Goal: Navigation & Orientation: Find specific page/section

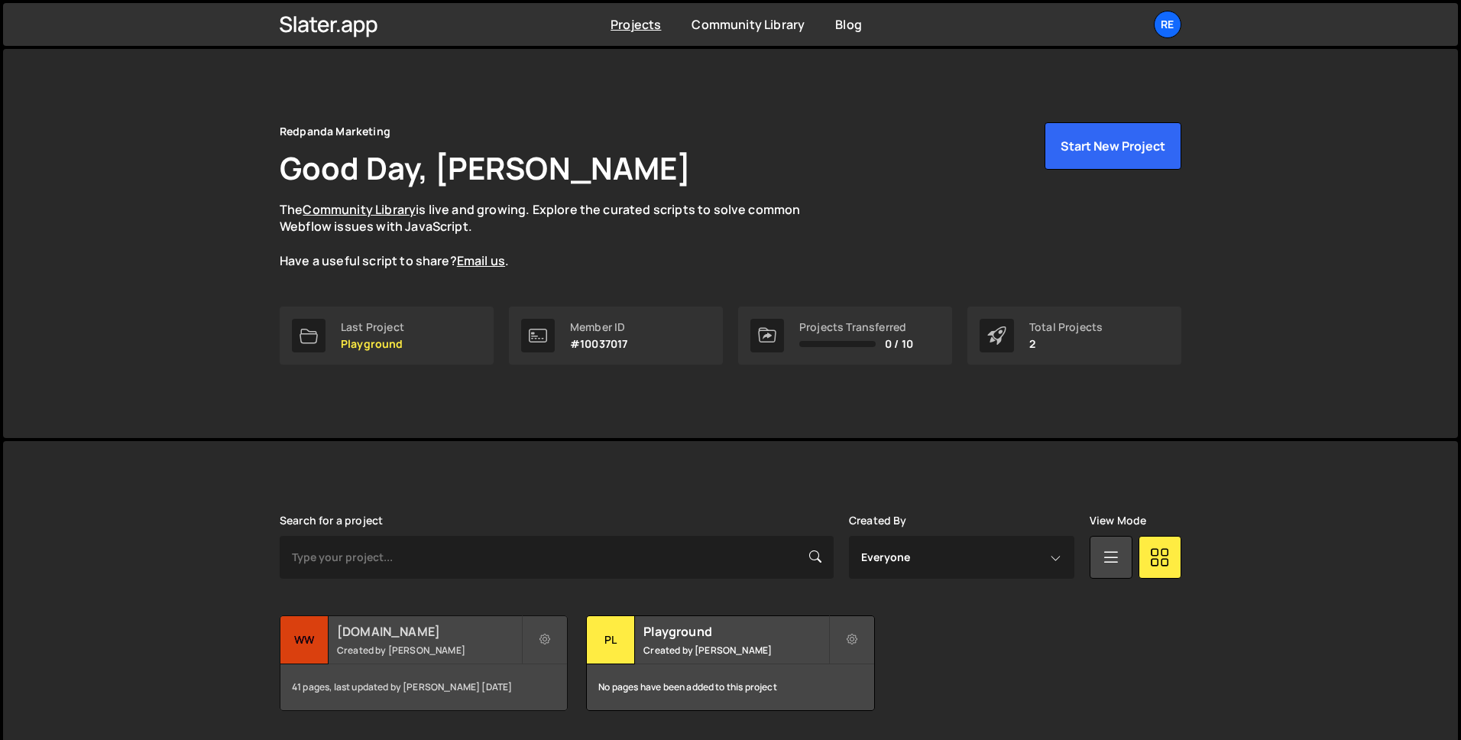
click at [428, 650] on small "Created by Jason Roach" at bounding box center [429, 649] width 184 height 13
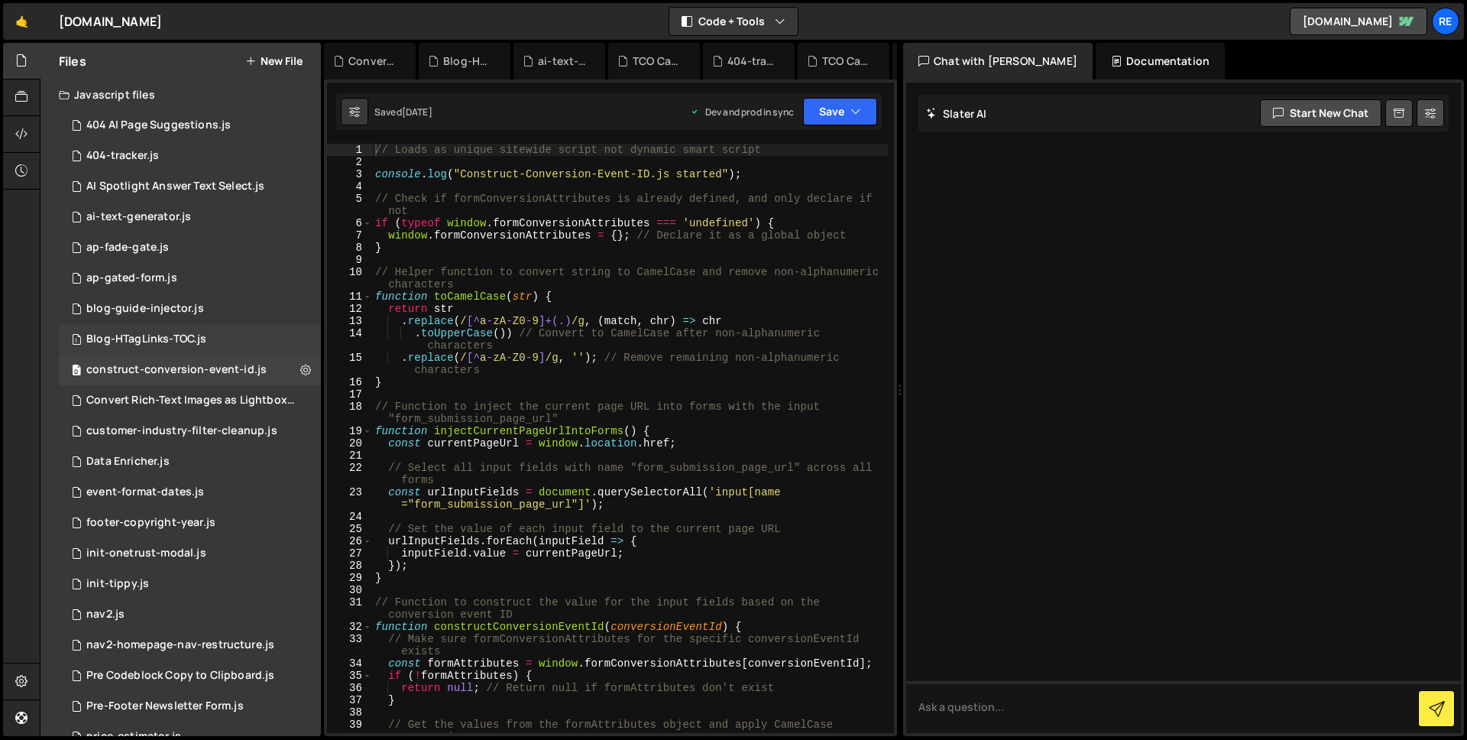
click at [163, 336] on div "Blog-HTagLinks-TOC.js" at bounding box center [146, 339] width 120 height 14
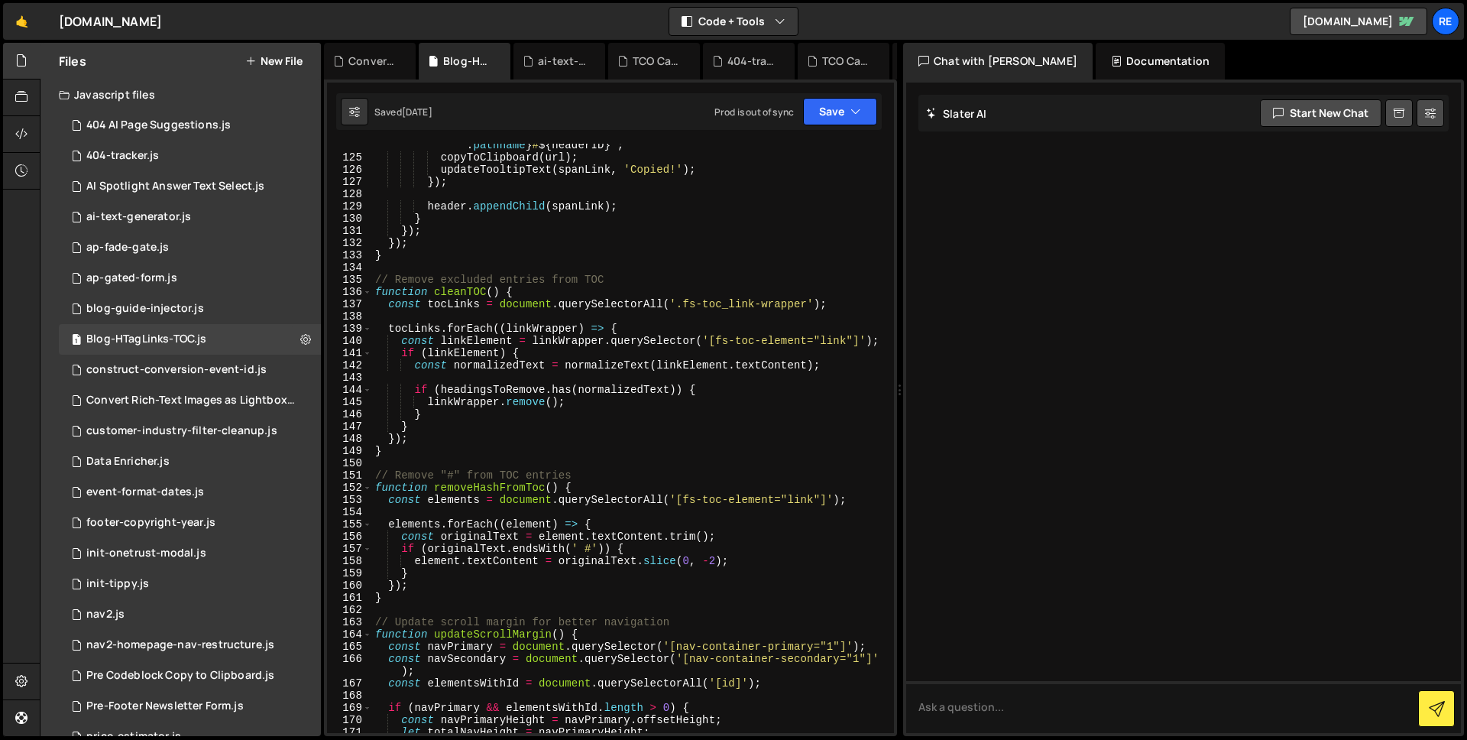
scroll to position [1558, 0]
click at [182, 125] on div "404 AI Page Suggestions.js" at bounding box center [158, 125] width 144 height 14
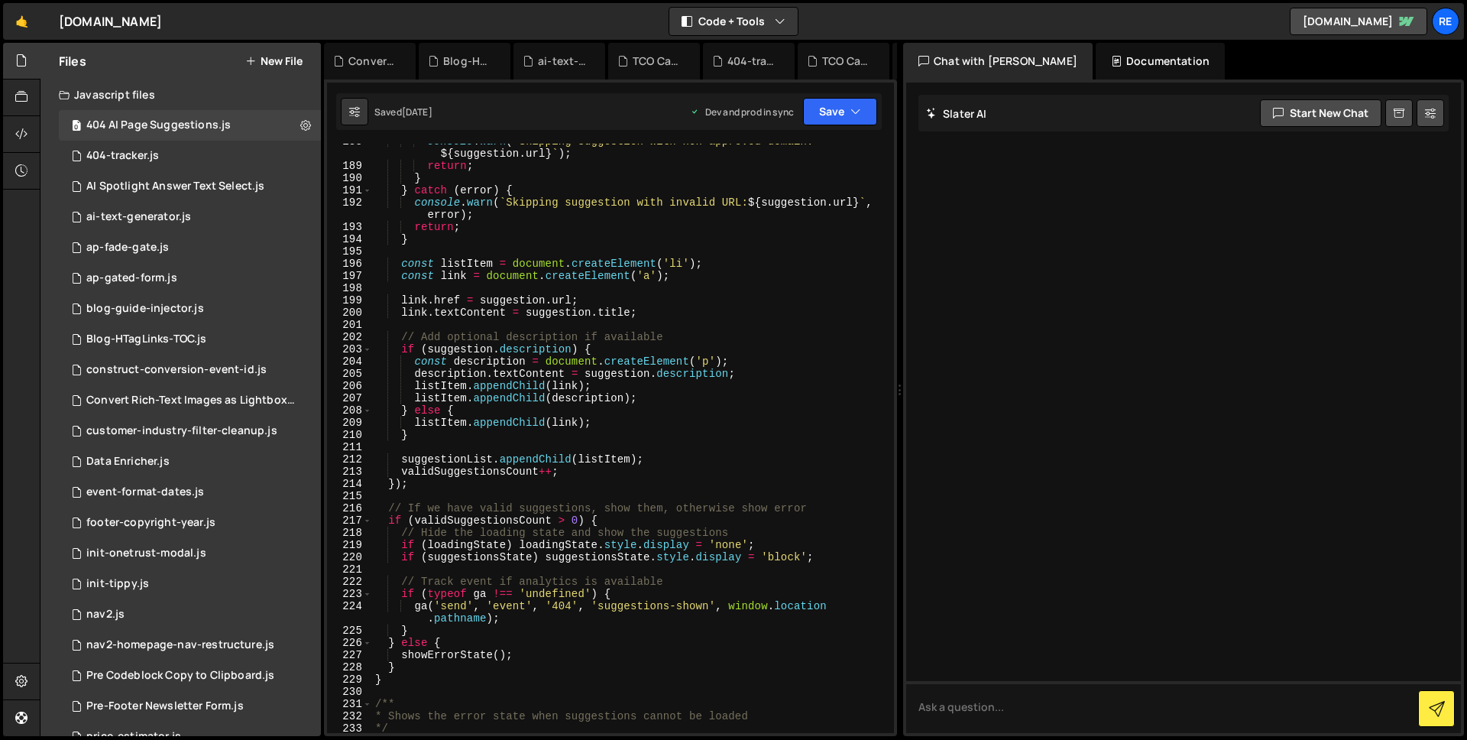
scroll to position [2602, 0]
